Goal: Information Seeking & Learning: Learn about a topic

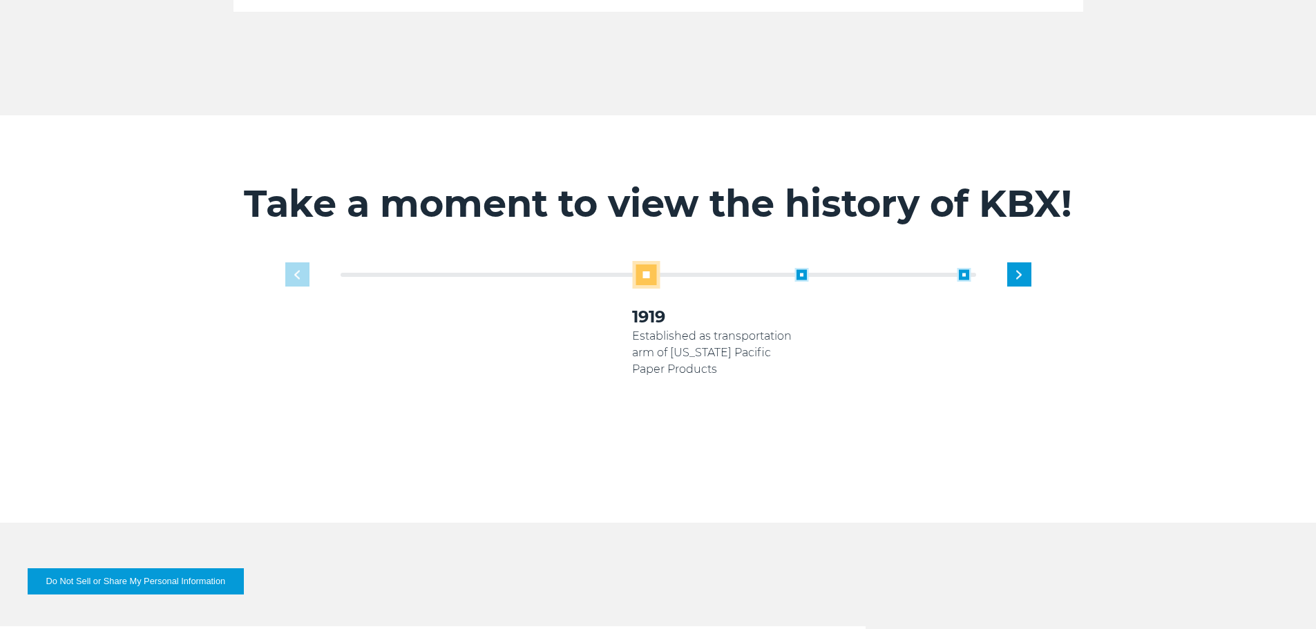
scroll to position [829, 0]
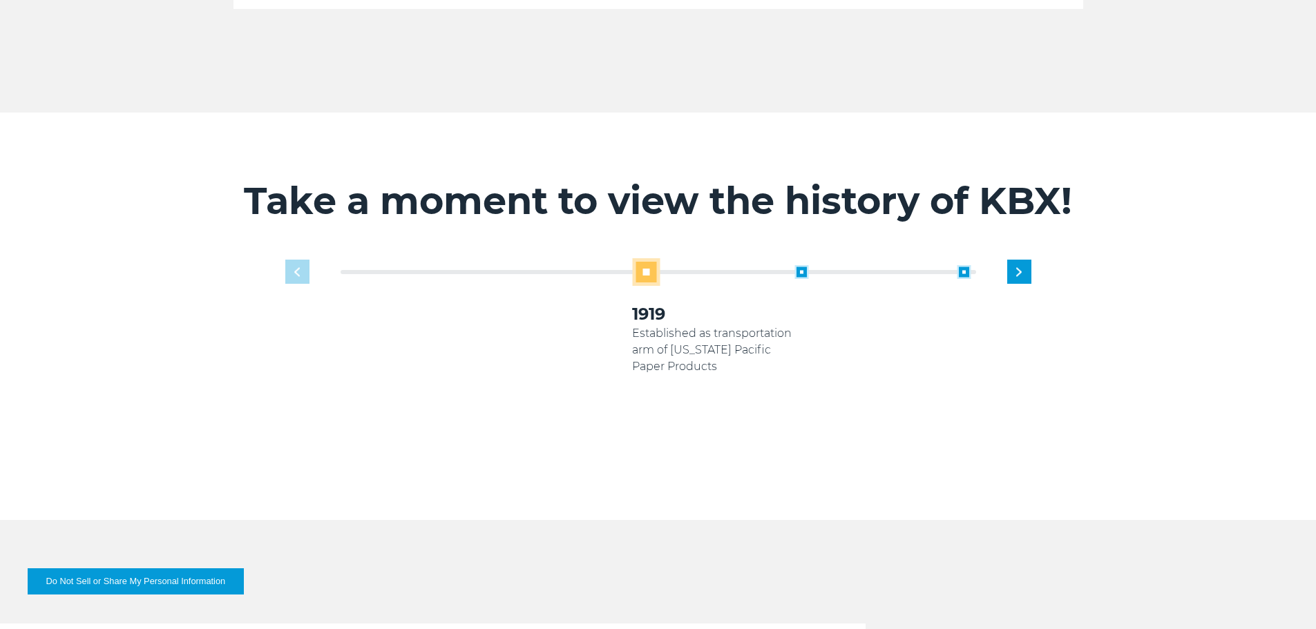
click at [300, 258] on div "1919 Established as transportation arm of [US_STATE] Pacific Paper Products 200…" at bounding box center [658, 368] width 760 height 220
click at [1026, 260] on div "Next slide" at bounding box center [1019, 272] width 24 height 24
click at [1029, 260] on div "Next slide" at bounding box center [1019, 272] width 24 height 24
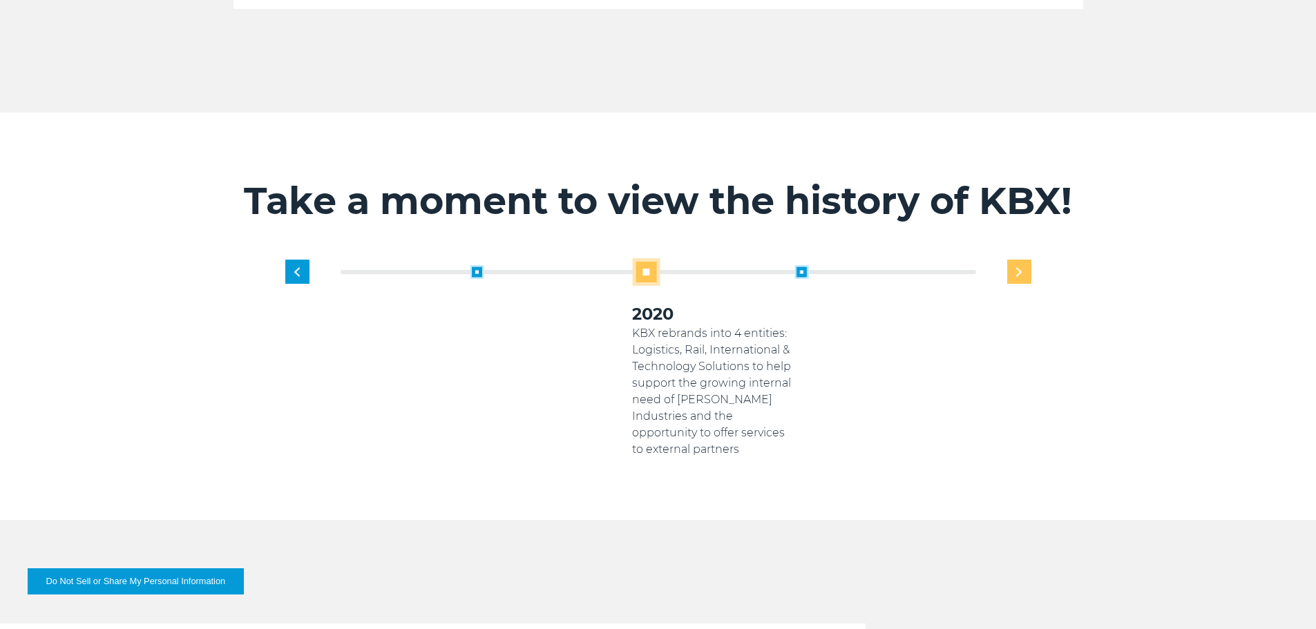
click at [1030, 260] on div "Next slide" at bounding box center [1019, 272] width 24 height 24
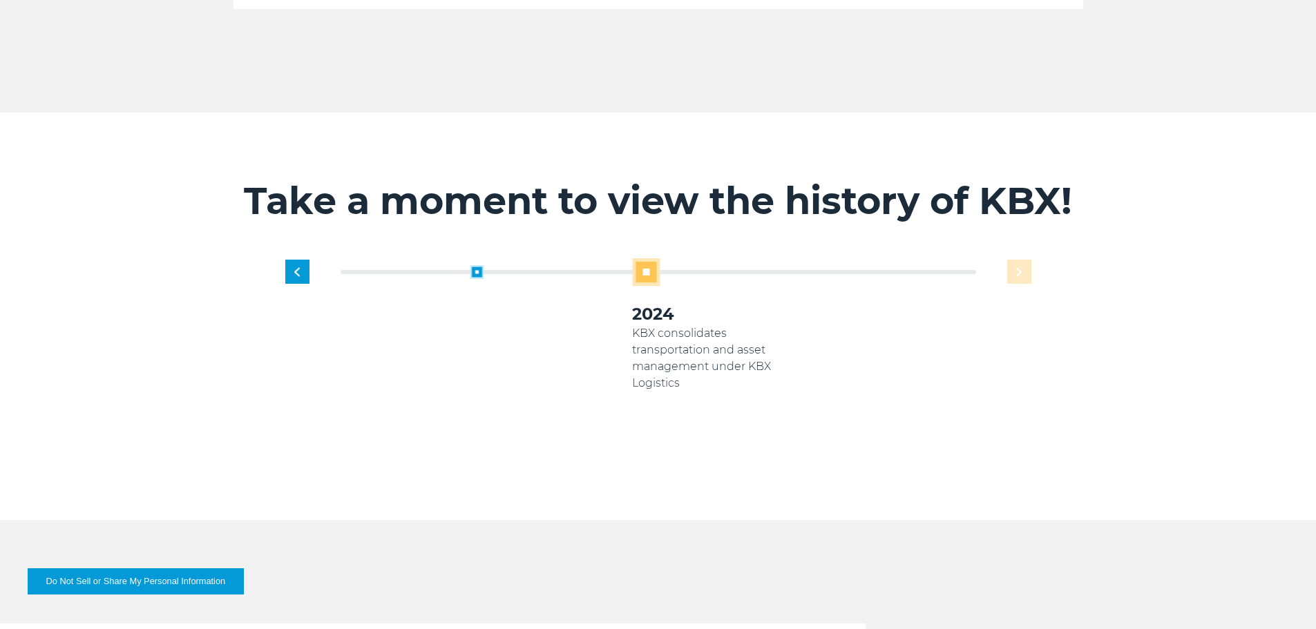
click at [1030, 258] on div "1919 Established as transportation arm of [US_STATE] Pacific Paper Products 200…" at bounding box center [713, 358] width 649 height 200
click at [1014, 263] on div "1919 Established as transportation arm of [US_STATE] Pacific Paper Products 200…" at bounding box center [713, 358] width 649 height 200
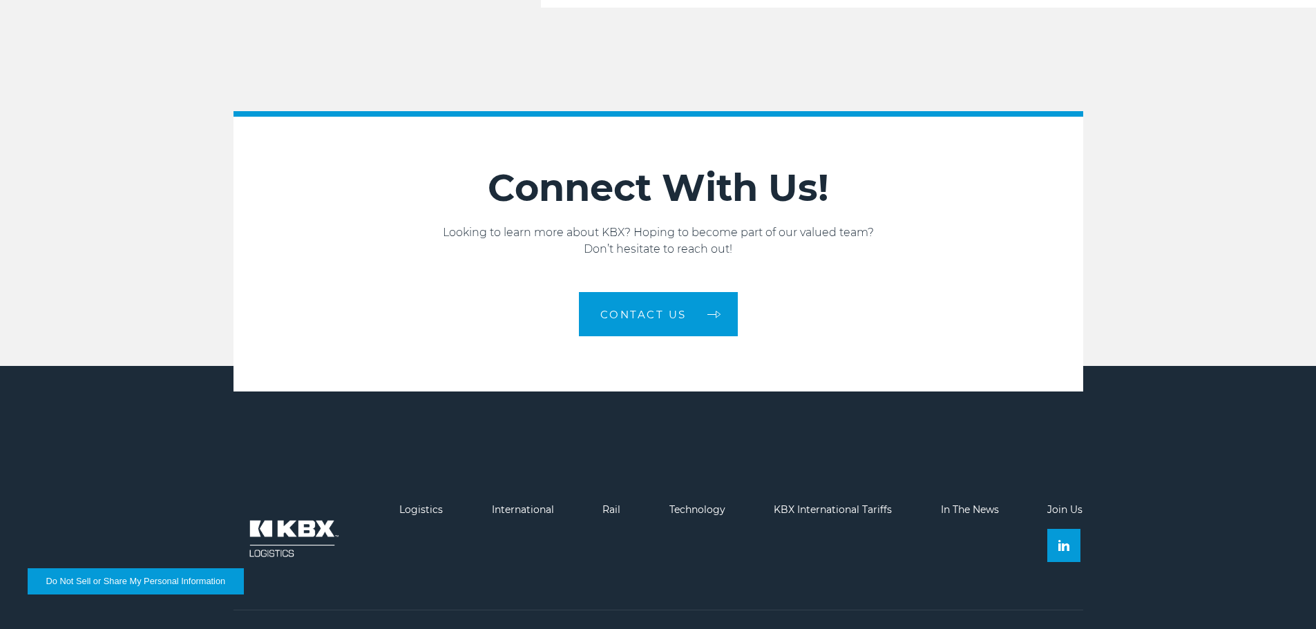
scroll to position [2340, 0]
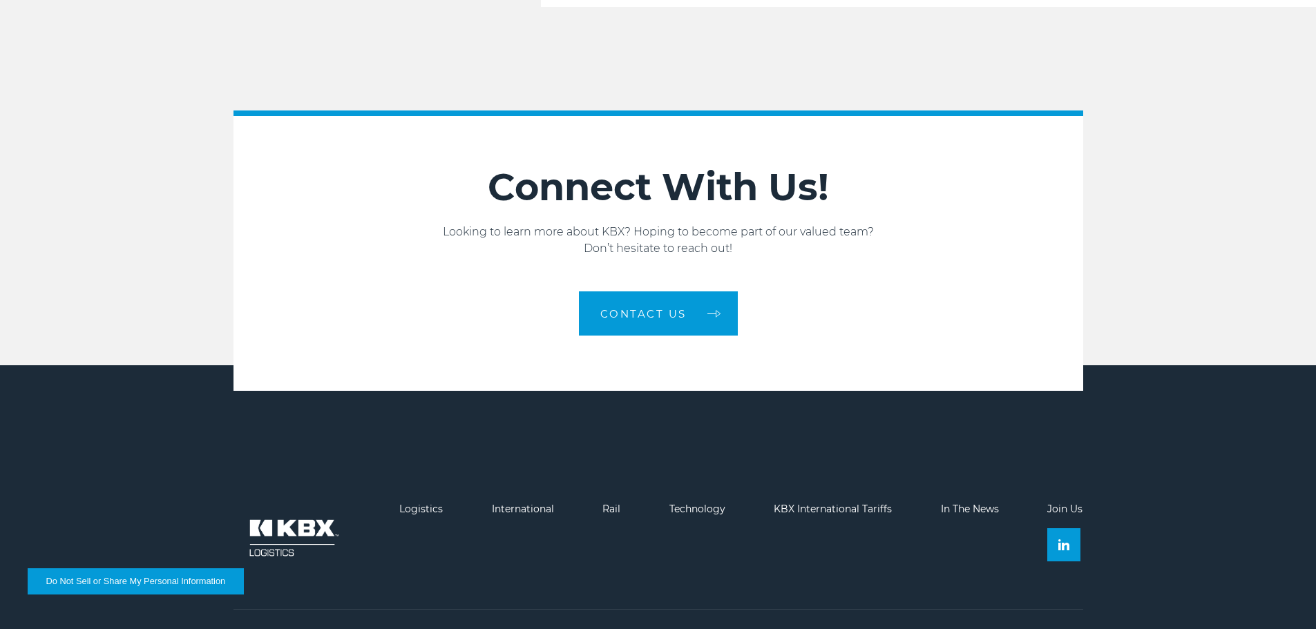
click at [445, 504] on ul "Logistics International Rail Technology KBX International Tariffs In The News J…" at bounding box center [659, 539] width 850 height 71
click at [426, 503] on link "Logistics" at bounding box center [421, 509] width 44 height 12
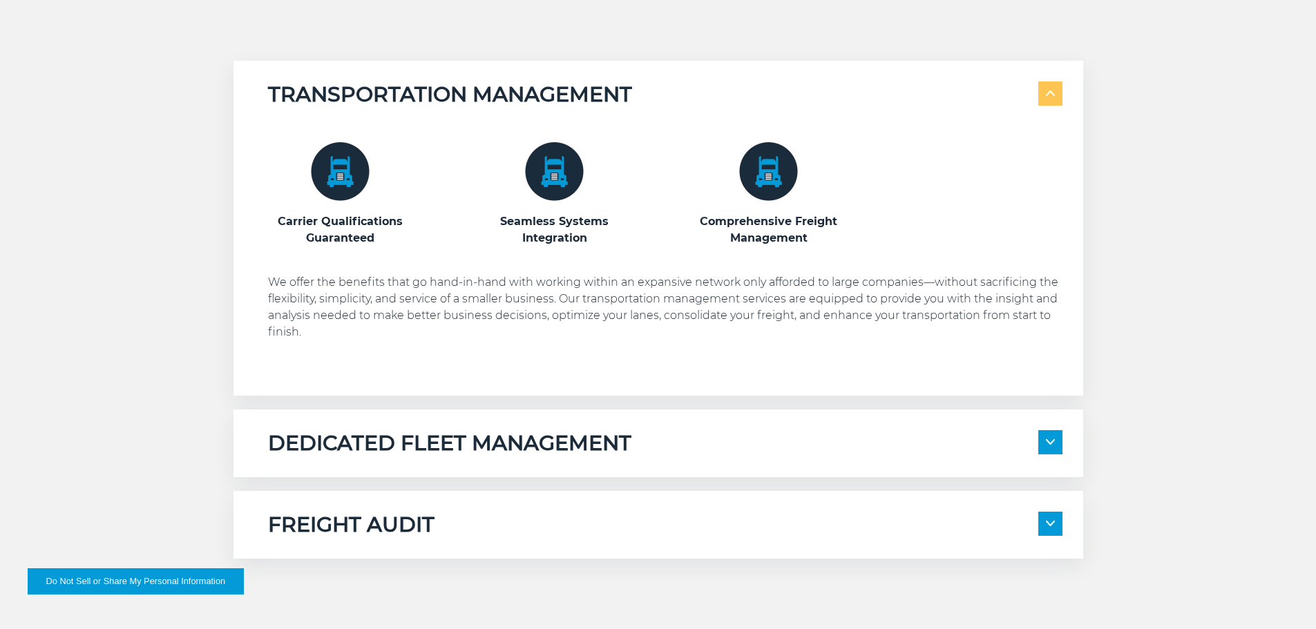
scroll to position [669, 0]
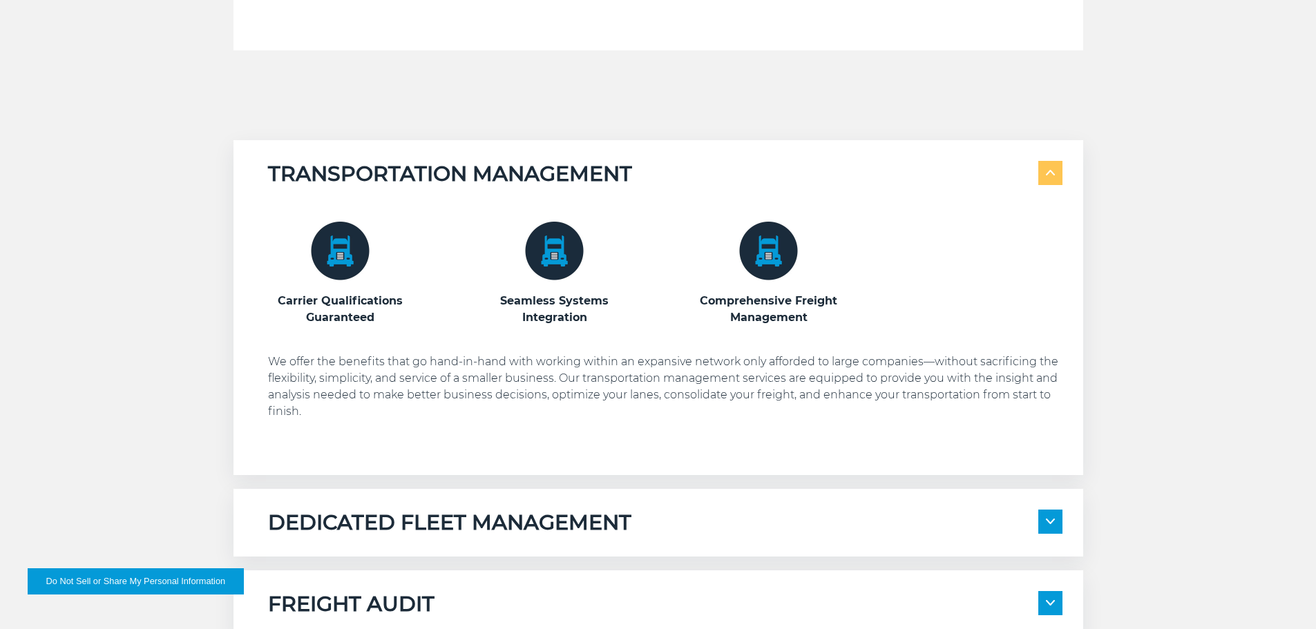
click at [1050, 513] on span at bounding box center [1050, 522] width 24 height 24
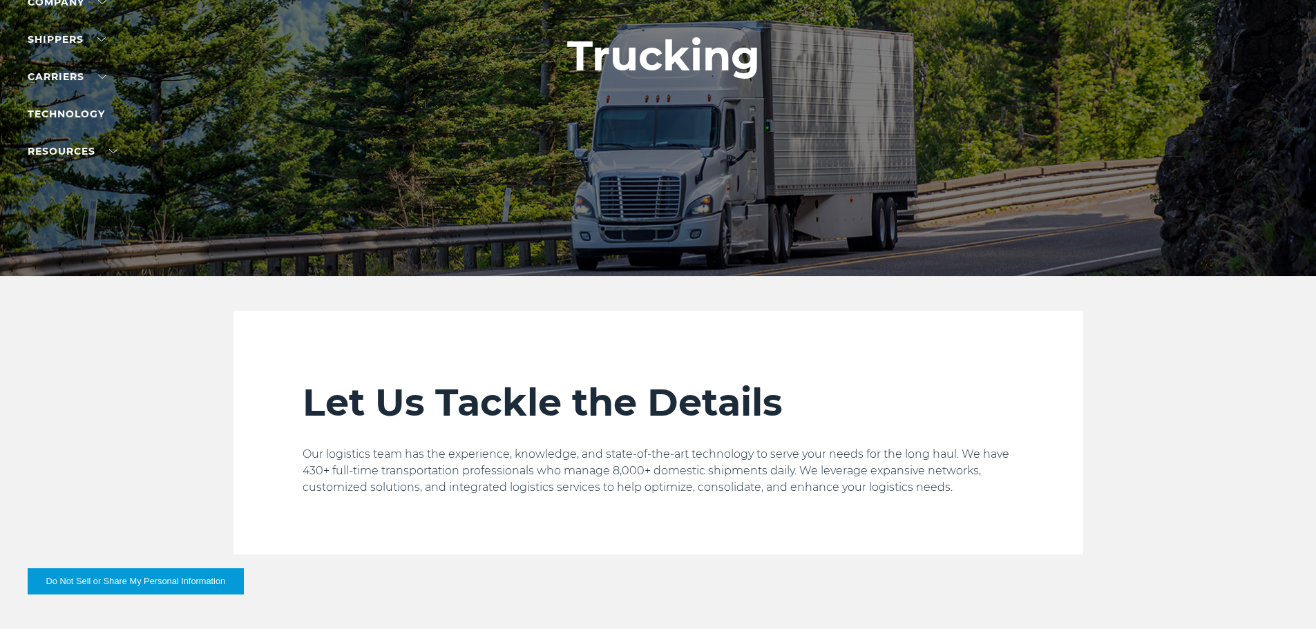
scroll to position [0, 0]
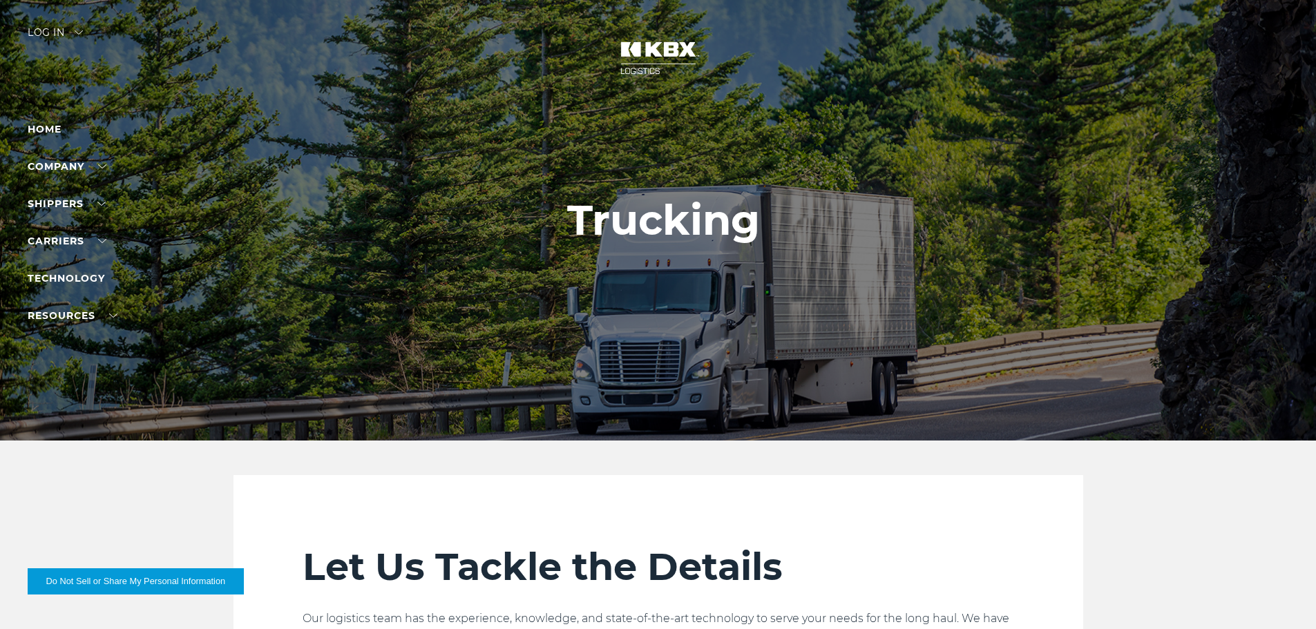
click at [644, 51] on img at bounding box center [659, 58] width 104 height 61
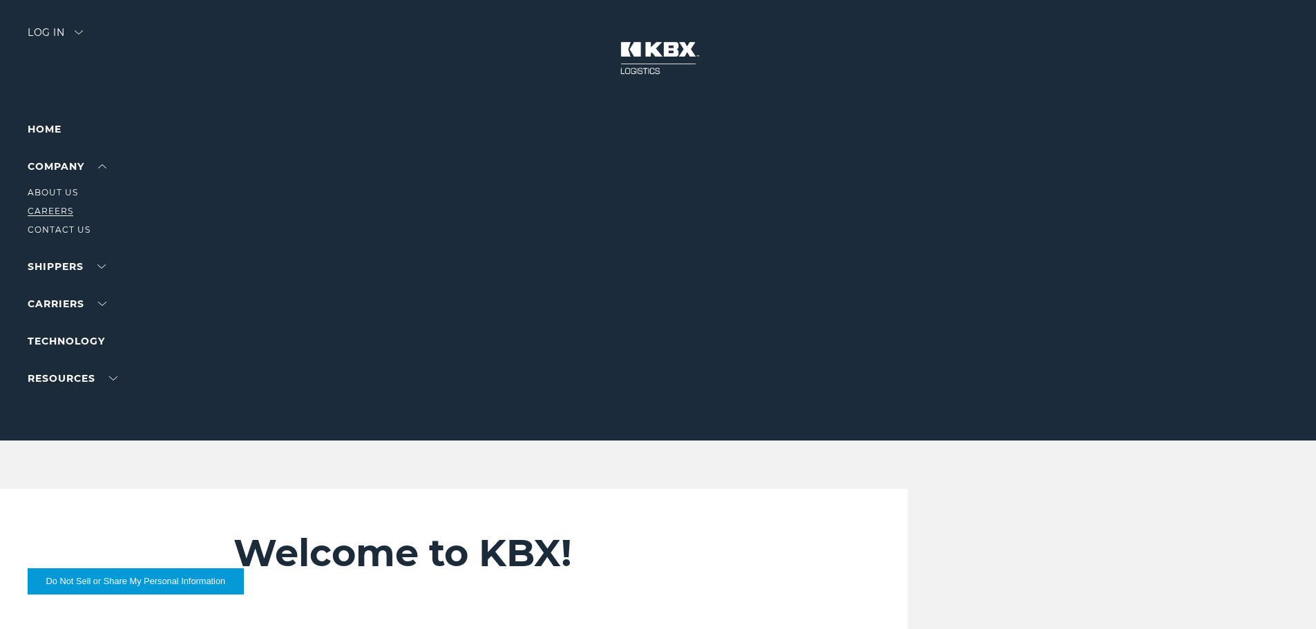
click at [55, 216] on link "Careers" at bounding box center [51, 211] width 46 height 10
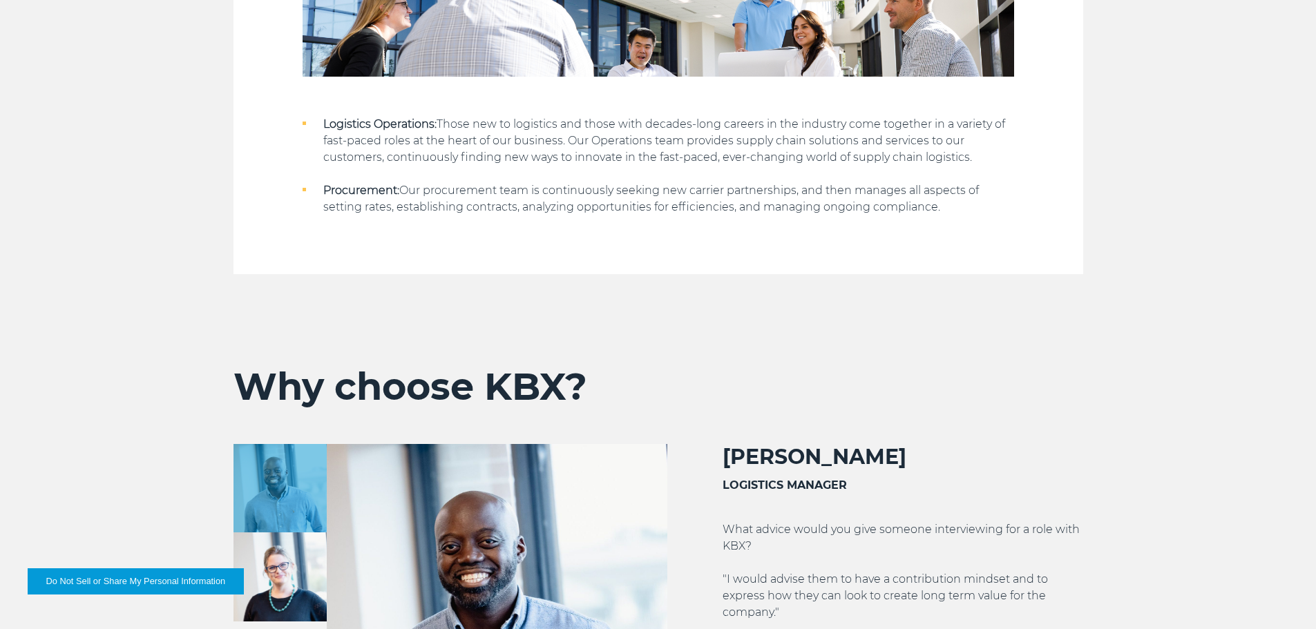
scroll to position [2349, 0]
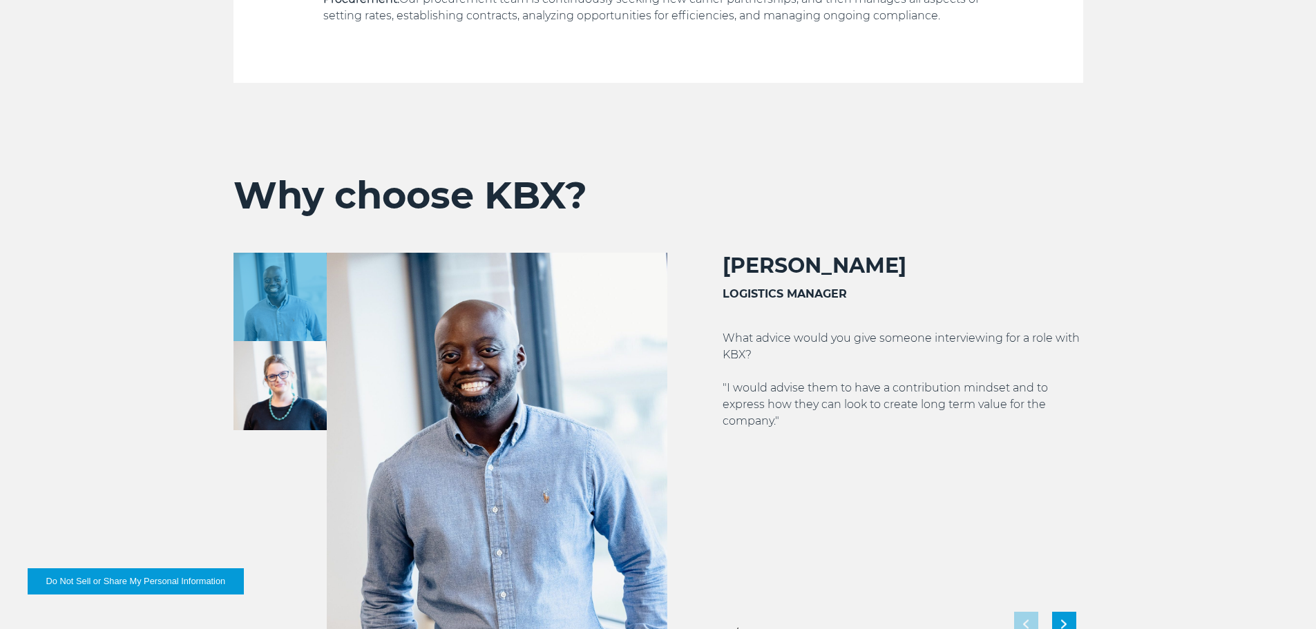
click at [274, 392] on img at bounding box center [280, 385] width 93 height 89
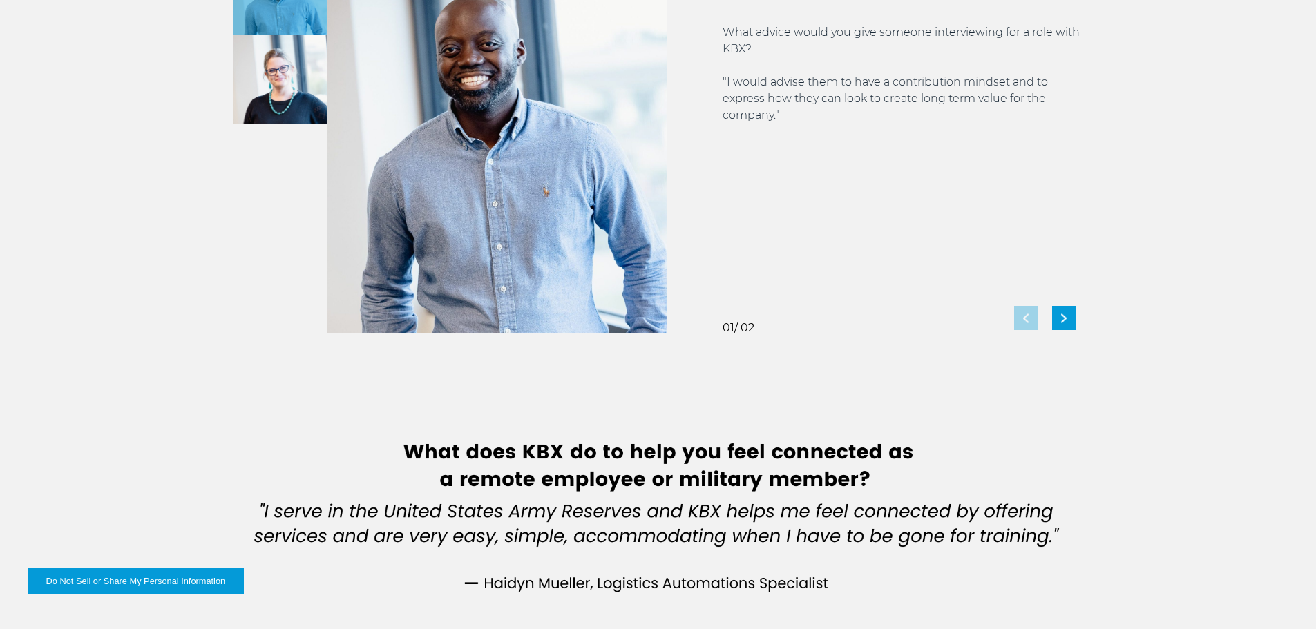
scroll to position [2672, 0]
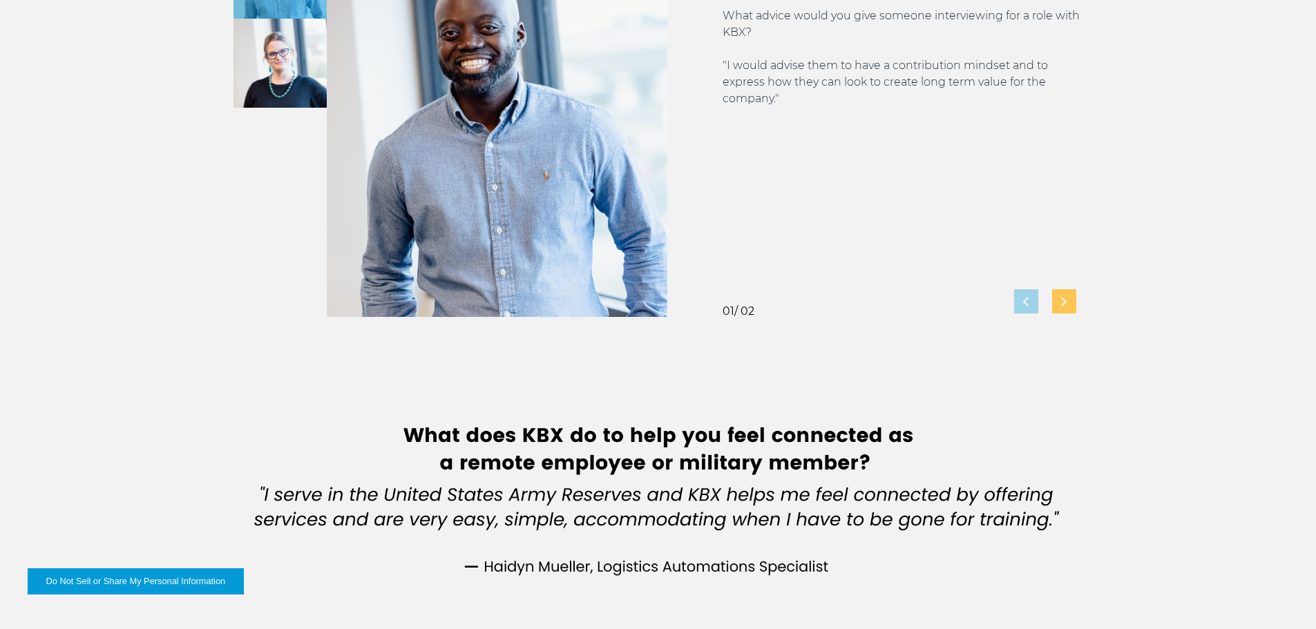
click at [1067, 303] on div "Next slide" at bounding box center [1064, 302] width 24 height 24
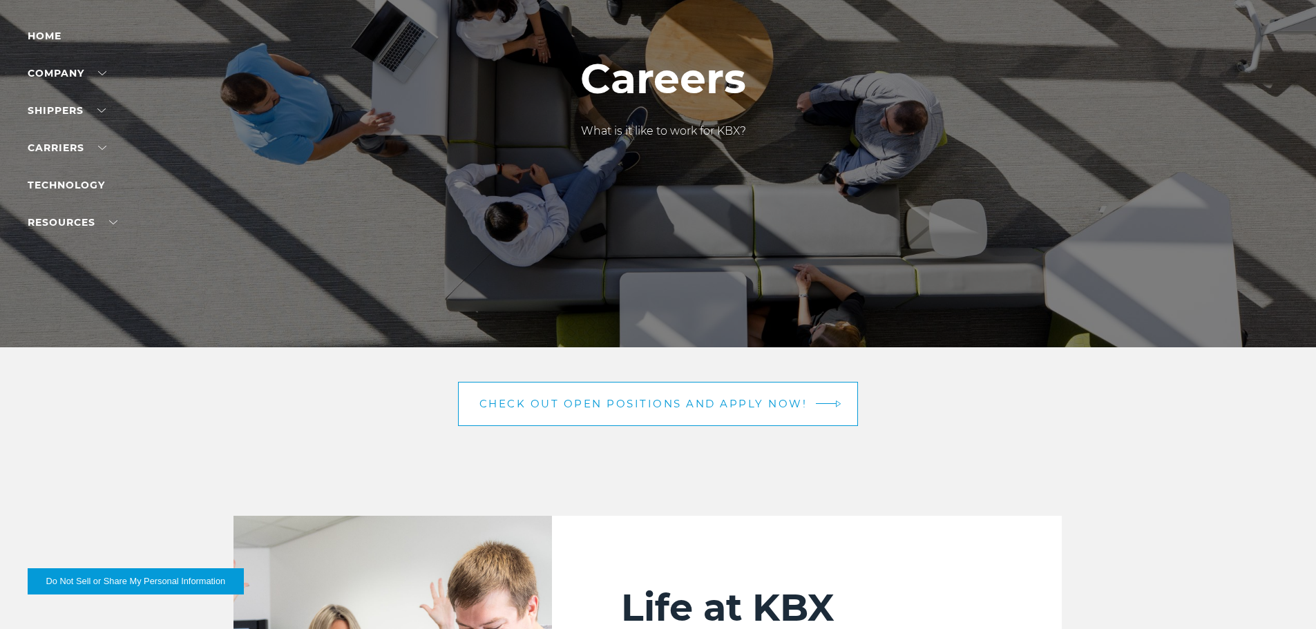
scroll to position [92, 0]
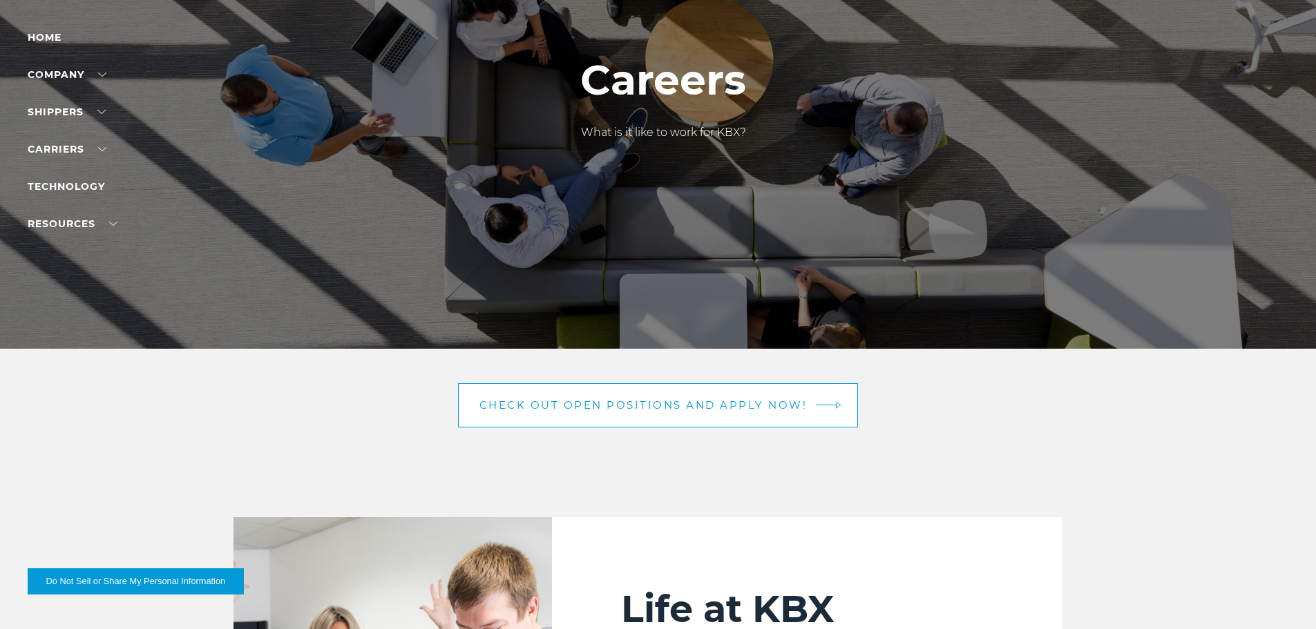
click at [624, 400] on span "Check out open positions and apply now!" at bounding box center [644, 405] width 328 height 10
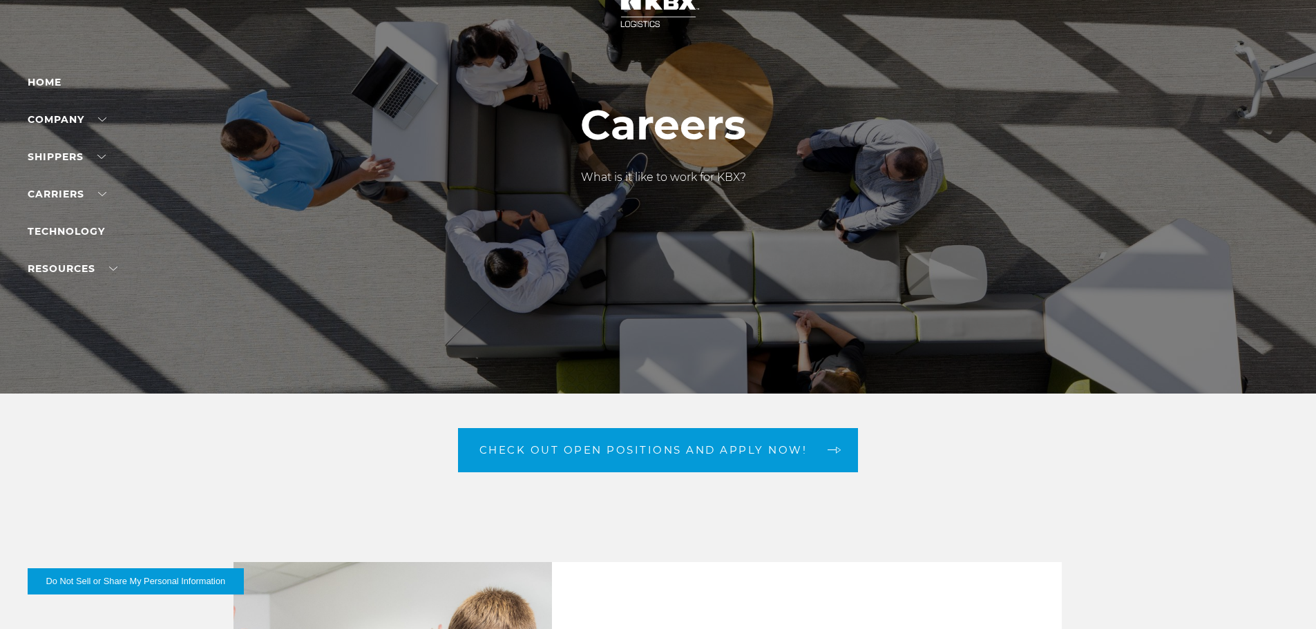
scroll to position [0, 0]
